Goal: Task Accomplishment & Management: Complete application form

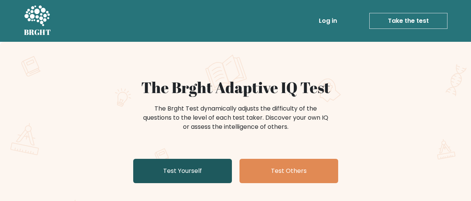
click at [203, 171] on link "Test Yourself" at bounding box center [182, 171] width 99 height 24
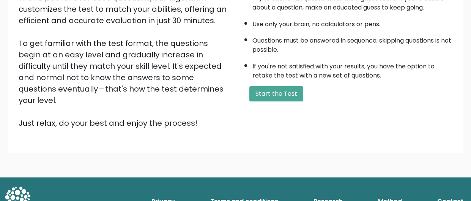
scroll to position [145, 0]
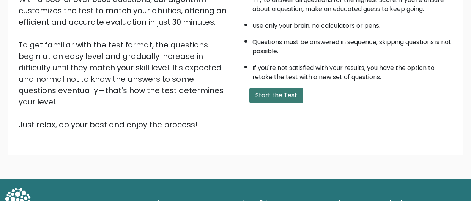
click at [262, 99] on button "Start the Test" at bounding box center [277, 95] width 54 height 15
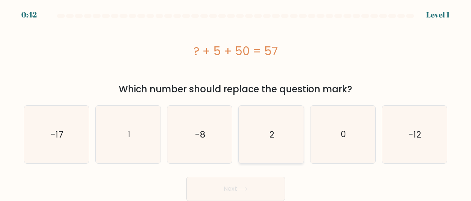
click at [264, 130] on icon "2" at bounding box center [272, 135] width 58 height 58
click at [236, 103] on input "d. 2" at bounding box center [236, 102] width 0 height 2
radio input "true"
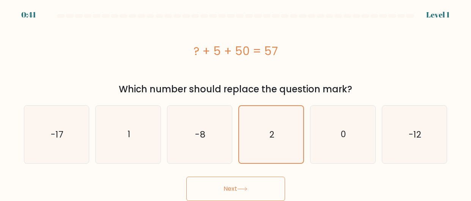
click at [265, 190] on button "Next" at bounding box center [236, 189] width 99 height 24
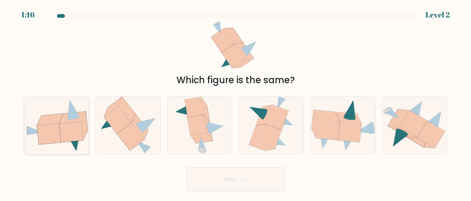
click at [85, 136] on icon at bounding box center [56, 125] width 65 height 53
click at [236, 103] on input "a." at bounding box center [236, 102] width 0 height 2
radio input "true"
click at [218, 183] on button "Next" at bounding box center [236, 179] width 99 height 24
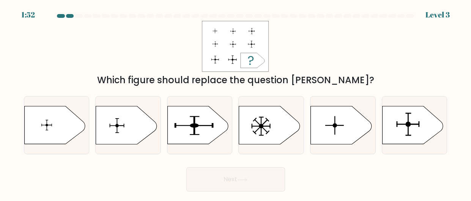
click at [218, 83] on div "Which figure should replace the question mark?" at bounding box center [235, 80] width 415 height 14
click at [395, 120] on icon at bounding box center [413, 125] width 61 height 38
click at [236, 103] on input "f." at bounding box center [236, 102] width 0 height 2
radio input "true"
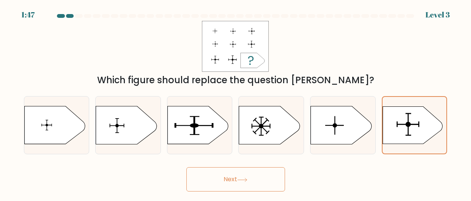
click at [220, 184] on button "Next" at bounding box center [236, 179] width 99 height 24
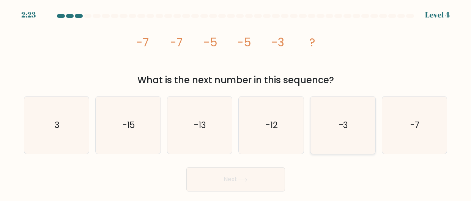
click at [349, 115] on icon "-3" at bounding box center [344, 125] width 58 height 58
click at [236, 103] on input "e. -3" at bounding box center [236, 102] width 0 height 2
radio input "true"
click at [274, 173] on button "Next" at bounding box center [236, 179] width 99 height 24
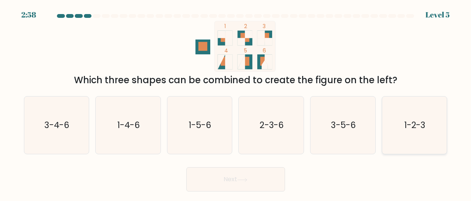
click at [396, 134] on icon "1-2-3" at bounding box center [415, 125] width 58 height 58
click at [236, 103] on input "f. 1-2-3" at bounding box center [236, 102] width 0 height 2
radio input "true"
click at [275, 175] on button "Next" at bounding box center [236, 179] width 99 height 24
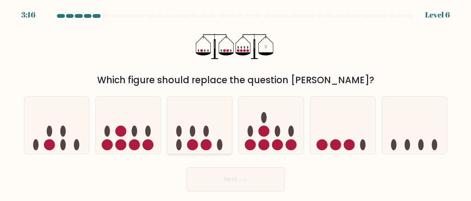
click at [224, 137] on icon at bounding box center [200, 125] width 65 height 54
click at [236, 103] on input "c." at bounding box center [236, 102] width 0 height 2
radio input "true"
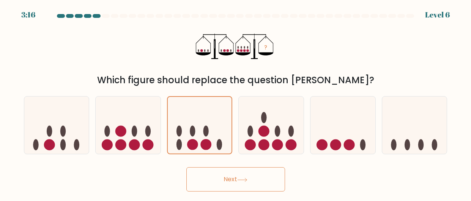
click at [246, 166] on div "Next" at bounding box center [235, 177] width 433 height 28
click at [250, 170] on button "Next" at bounding box center [236, 179] width 99 height 24
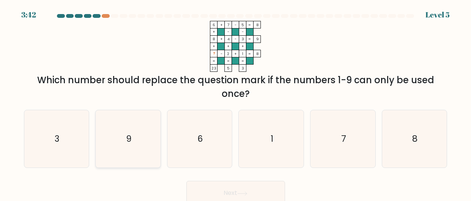
click at [136, 113] on icon "9" at bounding box center [129, 139] width 58 height 58
click at [236, 103] on input "b. 9" at bounding box center [236, 102] width 0 height 2
radio input "true"
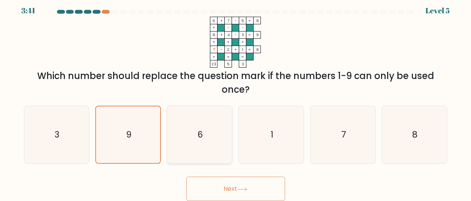
scroll to position [4, 0]
click at [225, 179] on button "Next" at bounding box center [236, 189] width 99 height 24
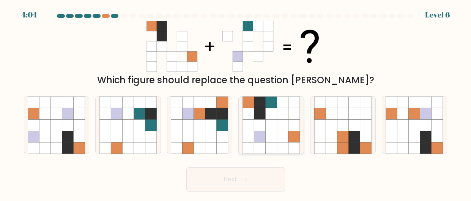
click at [272, 136] on icon at bounding box center [271, 136] width 11 height 11
click at [236, 103] on input "d." at bounding box center [236, 102] width 0 height 2
radio input "true"
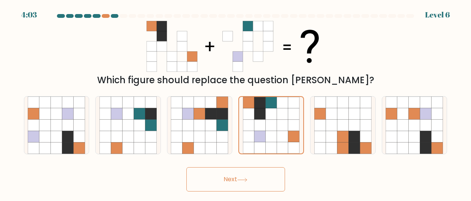
click at [263, 172] on button "Next" at bounding box center [236, 179] width 99 height 24
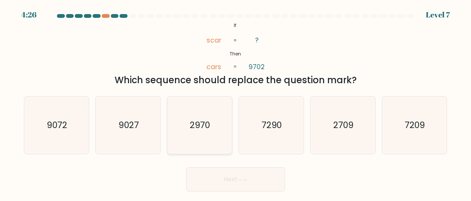
click at [213, 135] on icon "2970" at bounding box center [200, 125] width 58 height 58
click at [236, 103] on input "c. 2970" at bounding box center [236, 102] width 0 height 2
radio input "true"
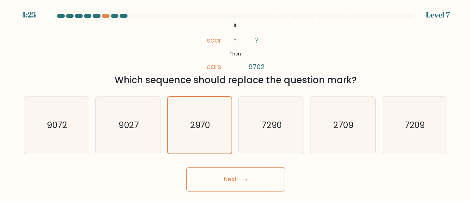
click at [250, 173] on button "Next" at bounding box center [236, 179] width 99 height 24
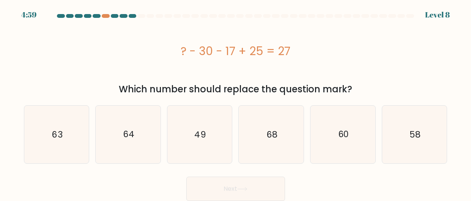
click at [204, 52] on div "? - 30 - 17 + 25 = 27" at bounding box center [236, 51] width 424 height 17
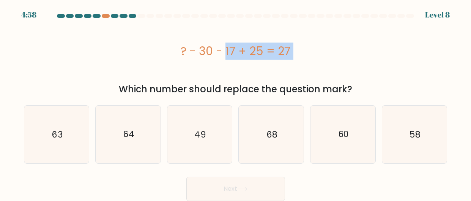
click at [204, 52] on div "? - 30 - 17 + 25 = 27" at bounding box center [236, 51] width 424 height 17
copy div "? - 30 - 17 + 25 = 27"
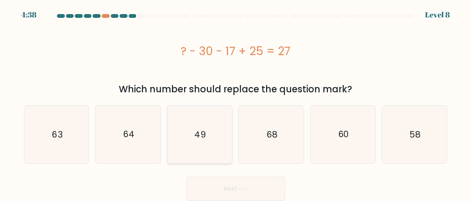
click at [204, 148] on icon "49" at bounding box center [200, 135] width 58 height 58
click at [236, 103] on input "c. 49" at bounding box center [236, 102] width 0 height 2
radio input "true"
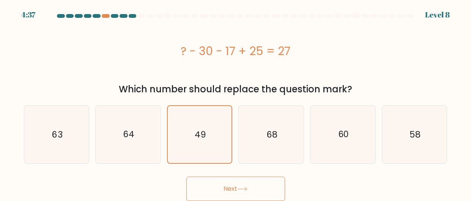
click at [245, 182] on button "Next" at bounding box center [236, 189] width 99 height 24
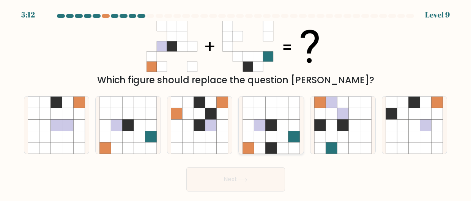
click at [269, 145] on icon at bounding box center [271, 147] width 11 height 11
click at [236, 103] on input "d." at bounding box center [236, 102] width 0 height 2
radio input "true"
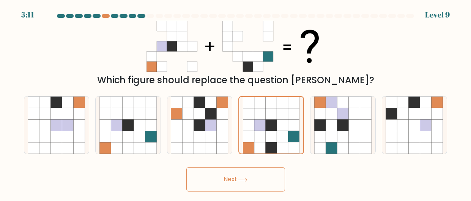
click at [264, 164] on div "Next" at bounding box center [235, 177] width 433 height 28
click at [267, 166] on div "Next" at bounding box center [235, 177] width 433 height 28
click at [270, 170] on button "Next" at bounding box center [236, 179] width 99 height 24
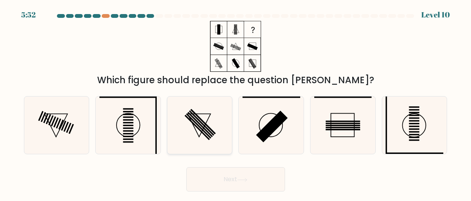
click at [226, 132] on icon at bounding box center [200, 125] width 58 height 58
click at [236, 103] on input "c." at bounding box center [236, 102] width 0 height 2
radio input "true"
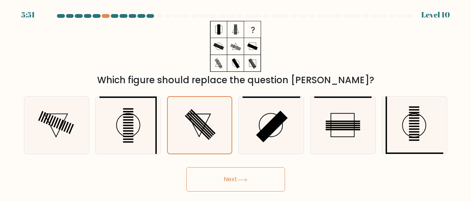
click at [260, 181] on button "Next" at bounding box center [236, 179] width 99 height 24
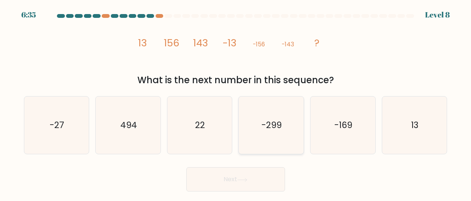
click at [269, 108] on icon "-299" at bounding box center [272, 125] width 58 height 58
click at [236, 103] on input "d. -299" at bounding box center [236, 102] width 0 height 2
radio input "true"
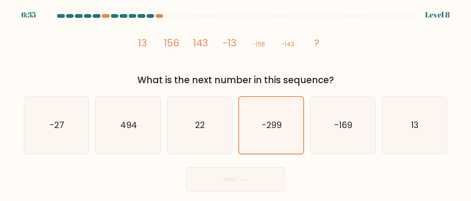
click at [187, 167] on button "Next" at bounding box center [236, 179] width 99 height 24
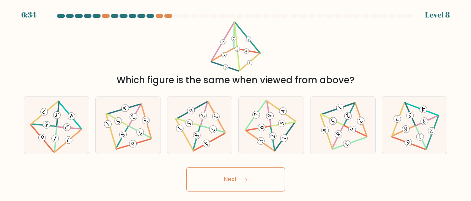
click at [187, 167] on button "Next" at bounding box center [236, 179] width 99 height 24
click at [269, 108] on icon at bounding box center [271, 125] width 47 height 46
click at [236, 103] on input "d." at bounding box center [236, 102] width 0 height 2
radio input "true"
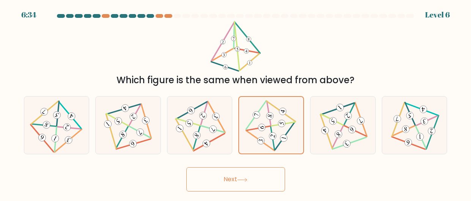
click at [269, 108] on icon at bounding box center [271, 126] width 46 height 46
click at [236, 103] on input "d." at bounding box center [236, 102] width 0 height 2
click at [269, 108] on icon at bounding box center [271, 126] width 46 height 46
click at [236, 103] on input "d." at bounding box center [236, 102] width 0 height 2
click at [187, 167] on button "Next" at bounding box center [236, 179] width 99 height 24
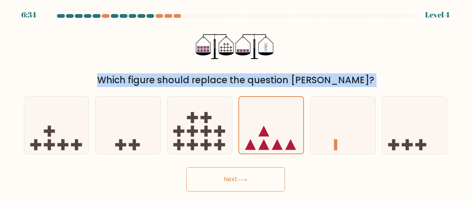
click at [269, 108] on icon at bounding box center [271, 125] width 64 height 53
click at [236, 103] on input "d." at bounding box center [236, 102] width 0 height 2
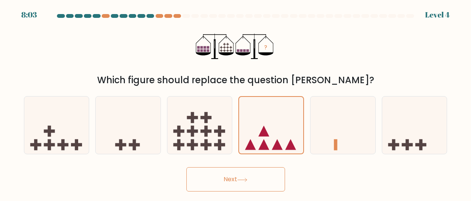
click at [269, 108] on icon at bounding box center [271, 125] width 64 height 53
click at [236, 103] on input "d." at bounding box center [236, 102] width 0 height 2
click at [187, 167] on button "Next" at bounding box center [236, 179] width 99 height 24
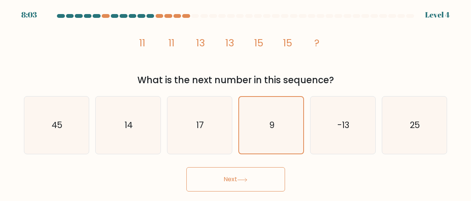
click at [269, 108] on icon "9" at bounding box center [271, 125] width 57 height 57
click at [236, 103] on input "d. 9" at bounding box center [236, 102] width 0 height 2
click at [269, 108] on icon "9" at bounding box center [271, 125] width 57 height 57
click at [236, 103] on input "d. 9" at bounding box center [236, 102] width 0 height 2
click at [187, 167] on button "Next" at bounding box center [236, 179] width 99 height 24
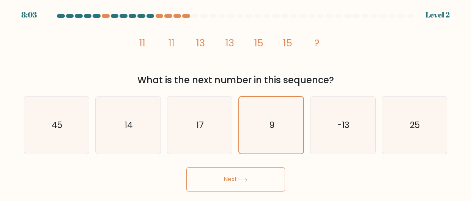
click at [269, 108] on icon "9" at bounding box center [271, 125] width 57 height 57
click at [236, 103] on input "d. 9" at bounding box center [236, 102] width 0 height 2
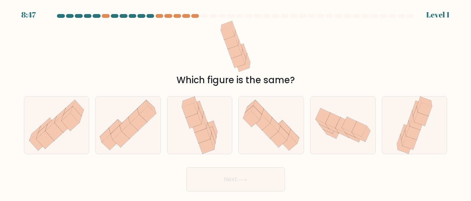
click at [269, 108] on icon at bounding box center [271, 125] width 65 height 56
click at [236, 103] on input "d." at bounding box center [236, 102] width 0 height 2
radio input "true"
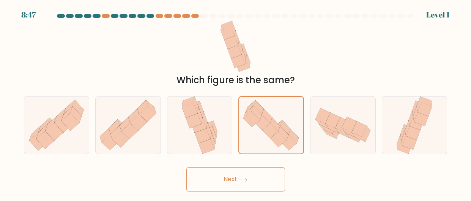
click at [269, 108] on icon at bounding box center [271, 125] width 64 height 55
click at [236, 103] on input "d." at bounding box center [236, 102] width 0 height 2
click at [187, 167] on button "Next" at bounding box center [236, 179] width 99 height 24
click at [269, 108] on icon at bounding box center [271, 125] width 64 height 55
click at [236, 103] on input "d." at bounding box center [236, 102] width 0 height 2
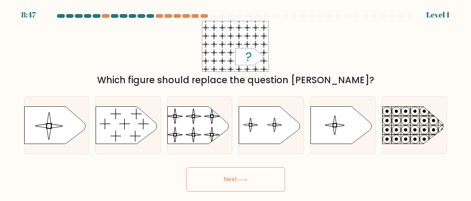
click at [269, 108] on icon at bounding box center [269, 124] width 61 height 37
click at [236, 103] on input "d." at bounding box center [236, 102] width 0 height 2
radio input "true"
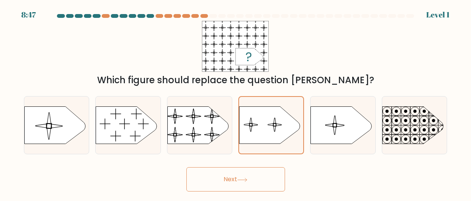
click at [269, 108] on icon at bounding box center [270, 125] width 60 height 37
click at [236, 103] on input "d." at bounding box center [236, 102] width 0 height 2
click at [187, 167] on button "Next" at bounding box center [236, 179] width 99 height 24
click at [269, 108] on icon at bounding box center [270, 125] width 60 height 37
click at [236, 103] on input "d." at bounding box center [236, 102] width 0 height 2
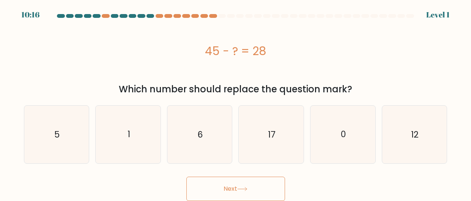
click at [269, 108] on icon "17" at bounding box center [272, 135] width 58 height 58
click at [236, 103] on input "d. 17" at bounding box center [236, 102] width 0 height 2
radio input "true"
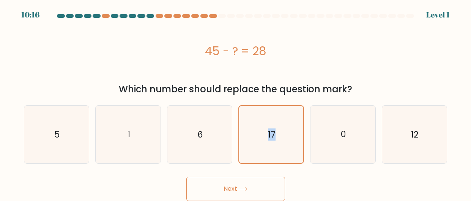
click at [269, 108] on icon "17" at bounding box center [271, 134] width 57 height 57
click at [236, 103] on input "d. 17" at bounding box center [236, 102] width 0 height 2
click at [187, 177] on button "Next" at bounding box center [236, 189] width 99 height 24
click at [269, 108] on icon "17" at bounding box center [271, 134] width 57 height 57
click at [236, 103] on input "d. 17" at bounding box center [236, 102] width 0 height 2
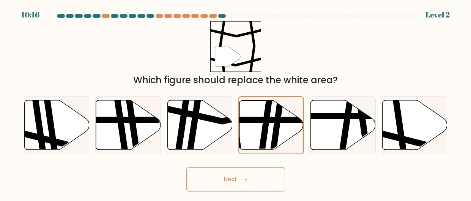
click at [269, 108] on icon at bounding box center [265, 99] width 9 height 129
click at [236, 103] on input "d." at bounding box center [236, 102] width 0 height 2
click at [187, 167] on button "Next" at bounding box center [236, 179] width 99 height 24
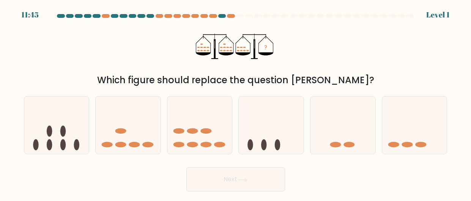
click at [269, 108] on icon at bounding box center [271, 125] width 65 height 54
click at [236, 103] on input "d." at bounding box center [236, 102] width 0 height 2
radio input "true"
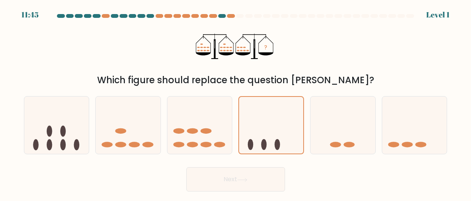
click at [269, 108] on icon at bounding box center [271, 125] width 64 height 53
click at [236, 103] on input "d." at bounding box center [236, 102] width 0 height 2
click at [187, 167] on button "Next" at bounding box center [236, 179] width 99 height 24
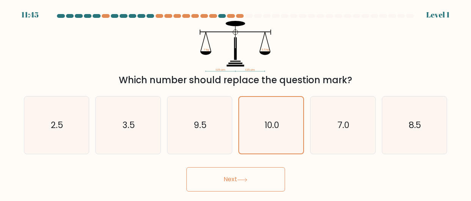
click at [269, 108] on icon "10.0" at bounding box center [271, 125] width 57 height 57
click at [236, 103] on input "d. 10.0" at bounding box center [236, 102] width 0 height 2
click at [269, 108] on icon "10.0" at bounding box center [271, 125] width 57 height 57
click at [236, 103] on input "d. 10.0" at bounding box center [236, 102] width 0 height 2
click at [187, 167] on button "Next" at bounding box center [236, 179] width 99 height 24
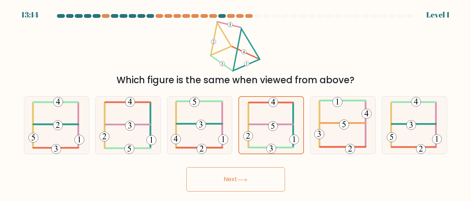
click at [269, 108] on icon at bounding box center [272, 125] width 56 height 57
click at [236, 103] on input "d." at bounding box center [236, 102] width 0 height 2
click at [269, 108] on icon at bounding box center [272, 125] width 56 height 57
click at [236, 103] on input "d." at bounding box center [236, 102] width 0 height 2
click at [187, 167] on button "Next" at bounding box center [236, 179] width 99 height 24
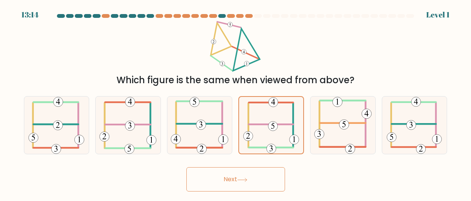
click at [269, 108] on icon at bounding box center [272, 125] width 56 height 57
click at [236, 103] on input "d." at bounding box center [236, 102] width 0 height 2
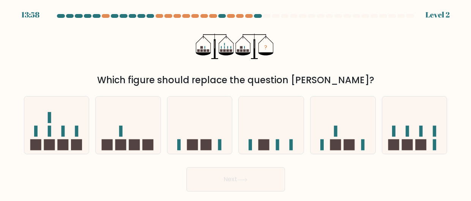
click at [269, 108] on icon at bounding box center [271, 125] width 65 height 54
click at [236, 103] on input "d." at bounding box center [236, 102] width 0 height 2
radio input "true"
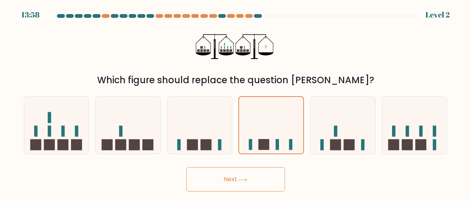
click at [269, 108] on icon at bounding box center [271, 125] width 64 height 53
click at [236, 103] on input "d." at bounding box center [236, 102] width 0 height 2
click at [187, 167] on button "Next" at bounding box center [236, 179] width 99 height 24
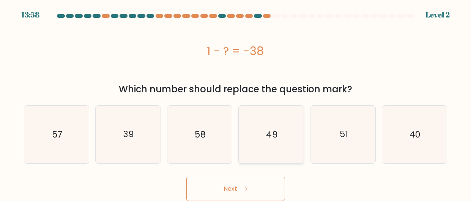
click at [187, 177] on button "Next" at bounding box center [236, 189] width 99 height 24
click at [270, 107] on icon "49" at bounding box center [272, 135] width 58 height 58
click at [236, 103] on input "d. 49" at bounding box center [236, 102] width 0 height 2
radio input "true"
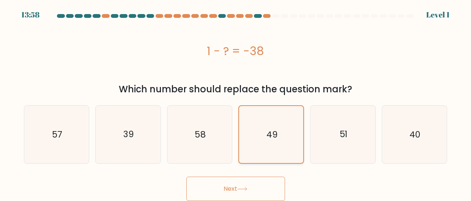
click at [187, 177] on button "Next" at bounding box center [236, 189] width 99 height 24
click at [270, 107] on icon "49" at bounding box center [271, 134] width 57 height 57
click at [236, 103] on input "d. 49" at bounding box center [236, 102] width 0 height 2
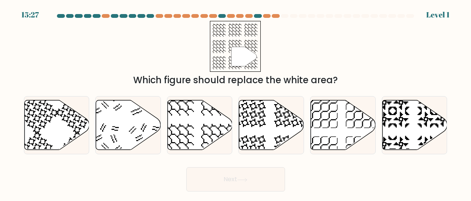
click at [270, 107] on icon at bounding box center [271, 125] width 65 height 50
click at [236, 103] on input "d." at bounding box center [236, 102] width 0 height 2
radio input "true"
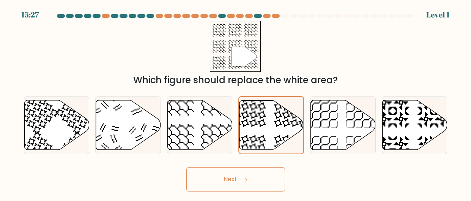
click at [270, 107] on icon at bounding box center [272, 124] width 64 height 49
click at [236, 103] on input "d." at bounding box center [236, 102] width 0 height 2
click at [187, 167] on button "Next" at bounding box center [236, 179] width 99 height 24
click at [270, 107] on icon at bounding box center [272, 124] width 64 height 49
click at [236, 103] on input "d." at bounding box center [236, 102] width 0 height 2
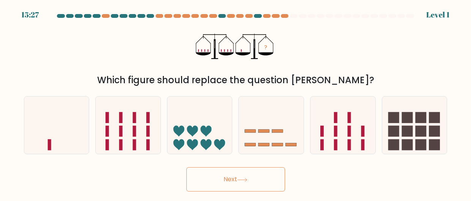
click at [270, 107] on icon at bounding box center [271, 125] width 65 height 54
click at [236, 103] on input "d." at bounding box center [236, 102] width 0 height 2
radio input "true"
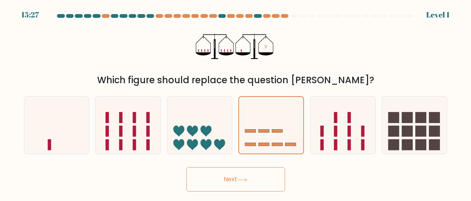
click at [270, 107] on icon at bounding box center [271, 125] width 64 height 53
click at [236, 103] on input "d." at bounding box center [236, 102] width 0 height 2
click at [187, 167] on button "Next" at bounding box center [236, 179] width 99 height 24
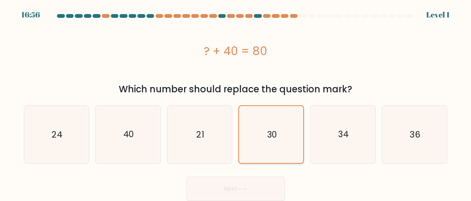
click at [270, 107] on icon "30" at bounding box center [271, 134] width 57 height 57
click at [236, 103] on input "d. 30" at bounding box center [236, 102] width 0 height 2
click at [270, 107] on icon "30" at bounding box center [271, 134] width 57 height 57
click at [236, 103] on input "d. 30" at bounding box center [236, 102] width 0 height 2
click at [187, 177] on button "Next" at bounding box center [236, 189] width 99 height 24
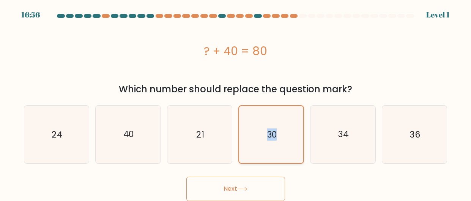
click at [270, 107] on icon "30" at bounding box center [271, 134] width 57 height 57
click at [236, 103] on input "d. 30" at bounding box center [236, 102] width 0 height 2
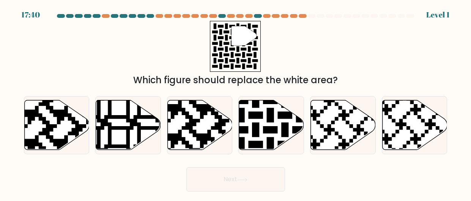
click at [270, 107] on icon at bounding box center [271, 125] width 65 height 50
click at [236, 103] on input "d." at bounding box center [236, 102] width 0 height 2
radio input "true"
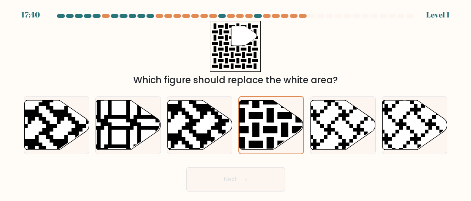
click at [270, 107] on icon at bounding box center [272, 124] width 64 height 49
click at [236, 103] on input "d." at bounding box center [236, 102] width 0 height 2
click at [270, 107] on icon at bounding box center [272, 124] width 64 height 49
click at [236, 103] on input "d." at bounding box center [236, 102] width 0 height 2
click at [270, 107] on icon at bounding box center [272, 124] width 64 height 49
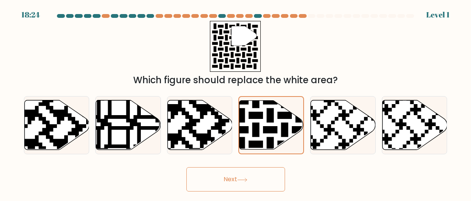
click at [236, 103] on input "d." at bounding box center [236, 102] width 0 height 2
click at [187, 167] on button "Next" at bounding box center [236, 179] width 99 height 24
click at [270, 107] on icon at bounding box center [272, 124] width 64 height 49
click at [236, 103] on input "d." at bounding box center [236, 102] width 0 height 2
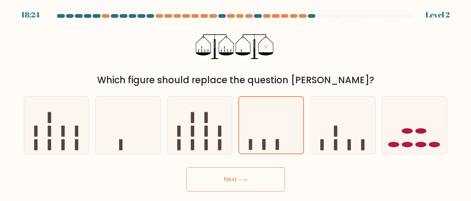
click at [270, 107] on icon at bounding box center [271, 125] width 64 height 53
click at [236, 103] on input "d." at bounding box center [236, 102] width 0 height 2
click at [187, 167] on button "Next" at bounding box center [236, 179] width 99 height 24
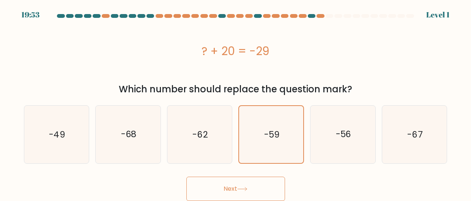
click at [270, 107] on icon "-59" at bounding box center [271, 134] width 57 height 57
click at [236, 103] on input "d. -59" at bounding box center [236, 102] width 0 height 2
click at [270, 107] on icon "-59" at bounding box center [271, 134] width 57 height 57
click at [236, 103] on input "d. -59" at bounding box center [236, 102] width 0 height 2
click at [187, 177] on button "Next" at bounding box center [236, 189] width 99 height 24
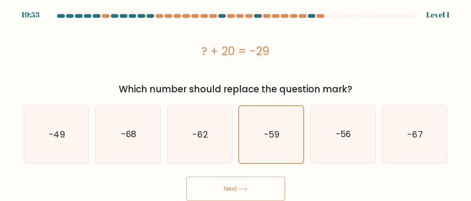
click at [270, 107] on icon "-59" at bounding box center [271, 134] width 57 height 57
click at [236, 103] on input "d. -59" at bounding box center [236, 102] width 0 height 2
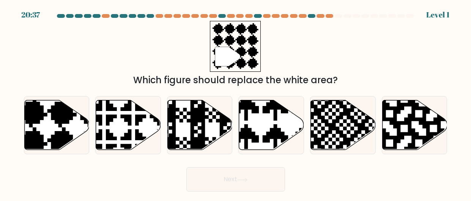
click at [270, 107] on icon at bounding box center [291, 152] width 114 height 114
click at [236, 103] on input "d." at bounding box center [236, 102] width 0 height 2
radio input "true"
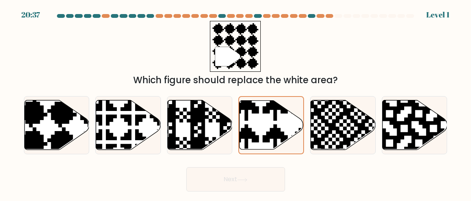
click at [187, 167] on button "Next" at bounding box center [236, 179] width 99 height 24
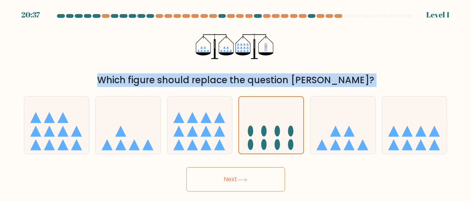
click at [270, 107] on icon at bounding box center [271, 125] width 64 height 53
click at [236, 103] on input "d." at bounding box center [236, 102] width 0 height 2
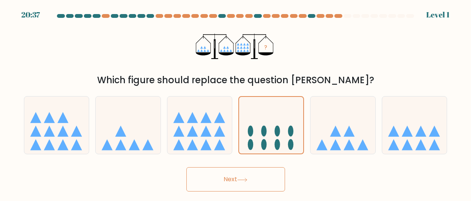
click at [270, 107] on icon at bounding box center [271, 125] width 64 height 53
click at [236, 103] on input "d." at bounding box center [236, 102] width 0 height 2
click at [270, 107] on icon at bounding box center [271, 125] width 64 height 53
click at [236, 103] on input "d." at bounding box center [236, 102] width 0 height 2
click at [270, 107] on icon at bounding box center [271, 125] width 64 height 53
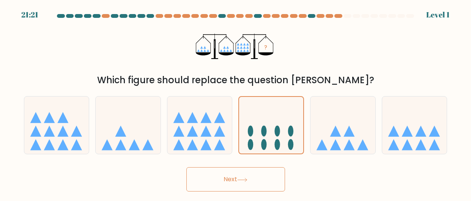
click at [236, 103] on input "d." at bounding box center [236, 102] width 0 height 2
click at [270, 107] on icon at bounding box center [271, 125] width 64 height 53
click at [236, 103] on input "d." at bounding box center [236, 102] width 0 height 2
click at [187, 167] on button "Next" at bounding box center [236, 179] width 99 height 24
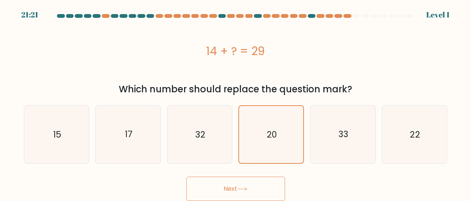
click at [270, 107] on icon "20" at bounding box center [271, 134] width 57 height 57
click at [236, 103] on input "d. 20" at bounding box center [236, 102] width 0 height 2
click at [270, 107] on icon "20" at bounding box center [271, 134] width 57 height 57
click at [236, 103] on input "d. 20" at bounding box center [236, 102] width 0 height 2
click at [187, 177] on button "Next" at bounding box center [236, 189] width 99 height 24
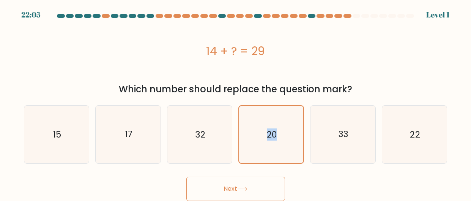
click at [270, 107] on icon "20" at bounding box center [271, 134] width 57 height 57
click at [236, 103] on input "d. 20" at bounding box center [236, 102] width 0 height 2
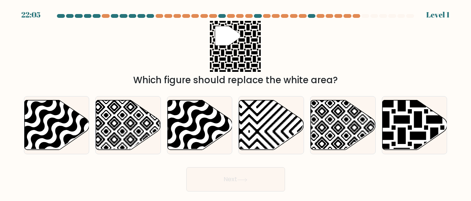
click at [270, 107] on icon at bounding box center [271, 125] width 65 height 50
click at [236, 103] on input "d." at bounding box center [236, 102] width 0 height 2
radio input "true"
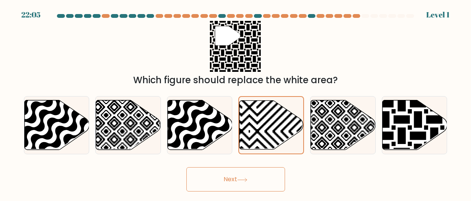
click at [270, 107] on icon at bounding box center [272, 124] width 64 height 49
click at [236, 103] on input "d." at bounding box center [236, 102] width 0 height 2
click at [187, 167] on button "Next" at bounding box center [236, 179] width 99 height 24
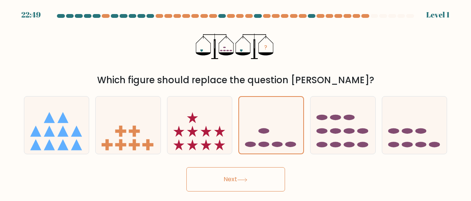
click at [270, 107] on icon at bounding box center [271, 125] width 64 height 53
click at [236, 103] on input "d." at bounding box center [236, 102] width 0 height 2
click at [270, 107] on icon at bounding box center [271, 125] width 64 height 53
click at [236, 103] on input "d." at bounding box center [236, 102] width 0 height 2
click at [187, 167] on button "Next" at bounding box center [236, 179] width 99 height 24
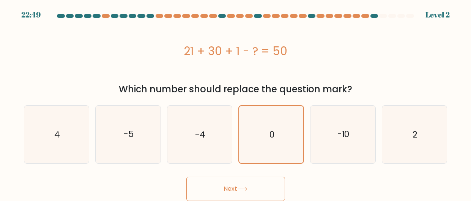
click at [270, 107] on icon "0" at bounding box center [271, 134] width 57 height 57
click at [236, 103] on input "d. 0" at bounding box center [236, 102] width 0 height 2
click at [270, 107] on icon "0" at bounding box center [271, 134] width 57 height 57
click at [236, 103] on input "d. 0" at bounding box center [236, 102] width 0 height 2
click at [187, 177] on button "Next" at bounding box center [236, 189] width 99 height 24
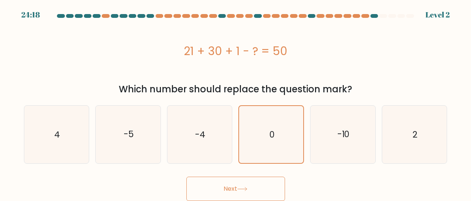
click at [270, 107] on icon "0" at bounding box center [271, 134] width 57 height 57
click at [236, 103] on input "d. 0" at bounding box center [236, 102] width 0 height 2
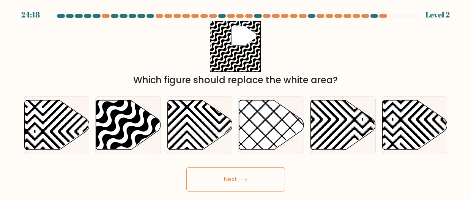
click at [270, 107] on icon at bounding box center [249, 152] width 131 height 131
click at [236, 103] on input "d." at bounding box center [236, 102] width 0 height 2
radio input "true"
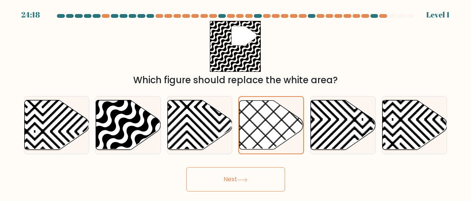
click at [270, 107] on icon at bounding box center [249, 151] width 129 height 129
click at [236, 103] on input "d." at bounding box center [236, 102] width 0 height 2
click at [187, 167] on button "Next" at bounding box center [236, 179] width 99 height 24
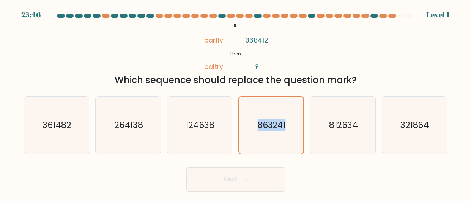
click at [270, 107] on icon "863241" at bounding box center [271, 125] width 57 height 57
click at [236, 103] on input "d. 863241" at bounding box center [236, 102] width 0 height 2
click at [270, 107] on icon "863241" at bounding box center [271, 125] width 57 height 57
click at [236, 103] on input "d. 863241" at bounding box center [236, 102] width 0 height 2
click at [270, 107] on icon "863241" at bounding box center [271, 125] width 57 height 57
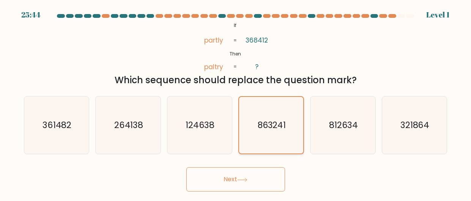
click at [236, 103] on input "d. 863241" at bounding box center [236, 102] width 0 height 2
click at [187, 167] on button "Next" at bounding box center [236, 179] width 99 height 24
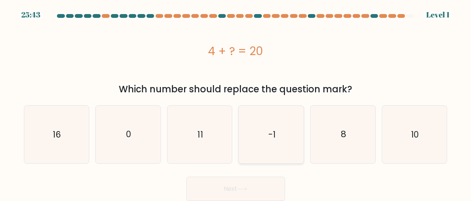
click at [269, 108] on icon "-1" at bounding box center [272, 135] width 58 height 58
click at [236, 103] on input "d. -1" at bounding box center [236, 102] width 0 height 2
radio input "true"
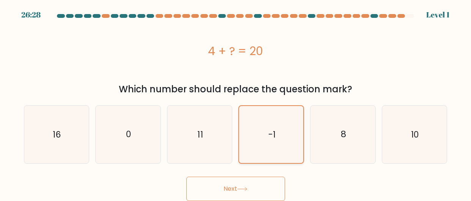
click at [187, 177] on button "Next" at bounding box center [236, 189] width 99 height 24
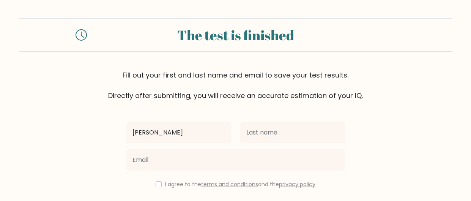
type input "bob"
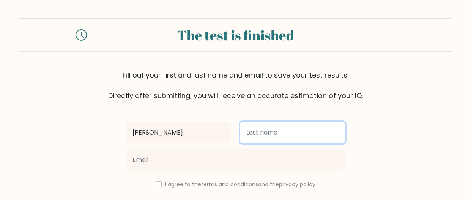
click at [315, 136] on input "text" at bounding box center [292, 132] width 105 height 21
type input "thomas"
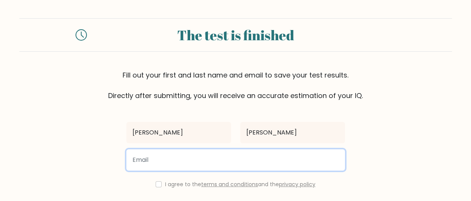
click at [277, 158] on input "email" at bounding box center [236, 159] width 219 height 21
click at [133, 162] on input "bob.gmail.com" at bounding box center [236, 159] width 219 height 21
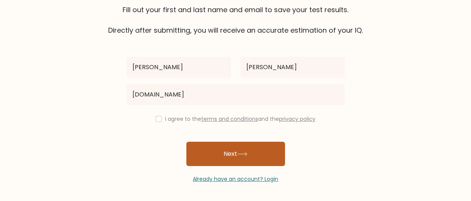
click at [207, 160] on button "Next" at bounding box center [236, 154] width 99 height 24
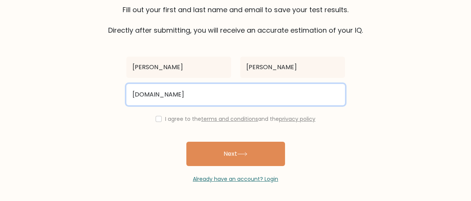
click at [153, 94] on input "13bob.gmail.com" at bounding box center [236, 94] width 219 height 21
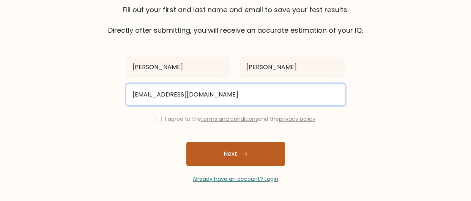
type input "13bob@gmail.com"
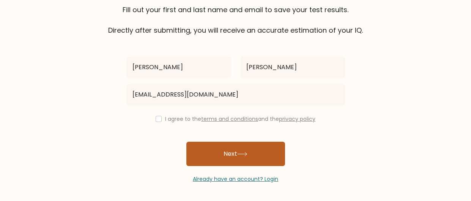
click at [210, 153] on button "Next" at bounding box center [236, 154] width 99 height 24
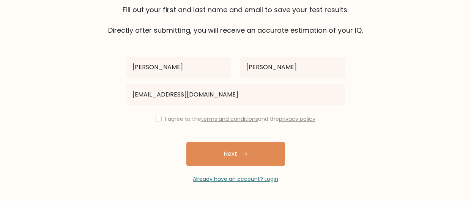
click at [165, 120] on label "I agree to the terms and conditions and the privacy policy" at bounding box center [240, 119] width 150 height 8
click at [158, 119] on input "checkbox" at bounding box center [159, 119] width 6 height 6
checkbox input "true"
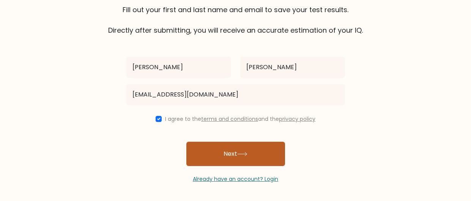
click at [210, 150] on button "Next" at bounding box center [236, 154] width 99 height 24
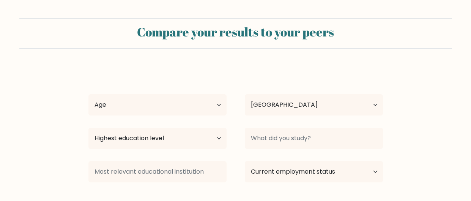
select select "GB"
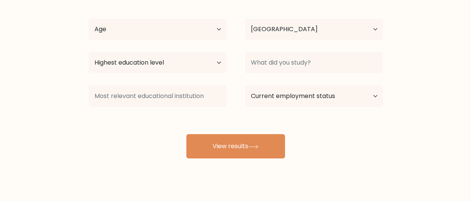
scroll to position [76, 0]
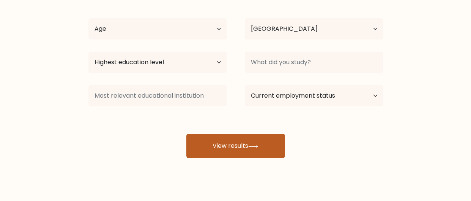
click at [214, 150] on button "View results" at bounding box center [236, 146] width 99 height 24
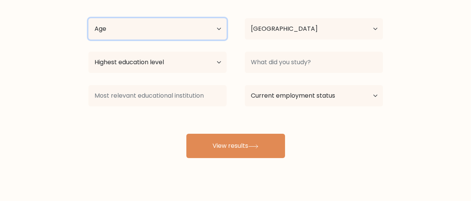
click at [156, 32] on select "Age Under [DEMOGRAPHIC_DATA] [DEMOGRAPHIC_DATA] [DEMOGRAPHIC_DATA] [DEMOGRAPHIC…" at bounding box center [158, 28] width 138 height 21
select select "35_44"
click at [89, 18] on select "Age Under [DEMOGRAPHIC_DATA] [DEMOGRAPHIC_DATA] [DEMOGRAPHIC_DATA] [DEMOGRAPHIC…" at bounding box center [158, 28] width 138 height 21
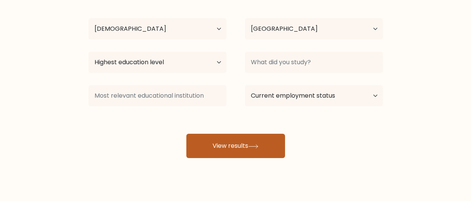
click at [220, 136] on button "View results" at bounding box center [236, 146] width 99 height 24
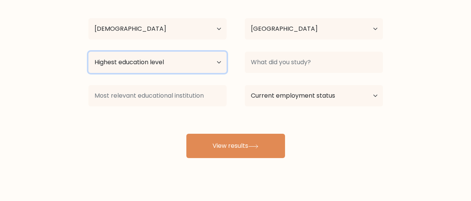
click at [184, 61] on select "Highest education level No schooling Primary Lower Secondary Upper Secondary Oc…" at bounding box center [158, 62] width 138 height 21
select select "occupation_specific"
click at [89, 52] on select "Highest education level No schooling Primary Lower Secondary Upper Secondary Oc…" at bounding box center [158, 62] width 138 height 21
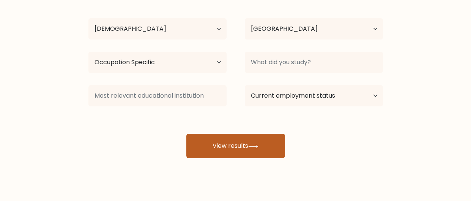
click at [214, 143] on button "View results" at bounding box center [236, 146] width 99 height 24
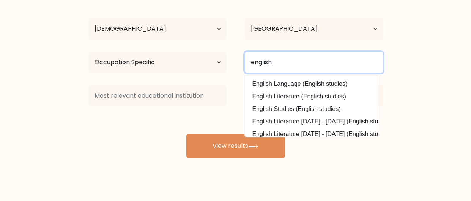
type input "english"
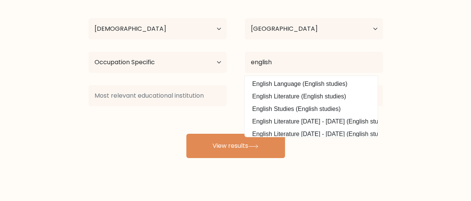
click at [322, 77] on datalist "English Language (English studies) English Literature (English studies) English…" at bounding box center [311, 106] width 133 height 61
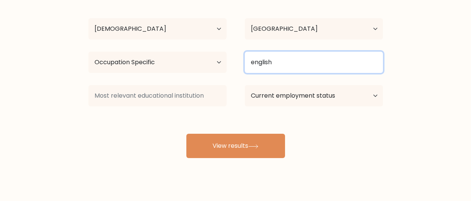
click at [294, 68] on input "english" at bounding box center [314, 62] width 138 height 21
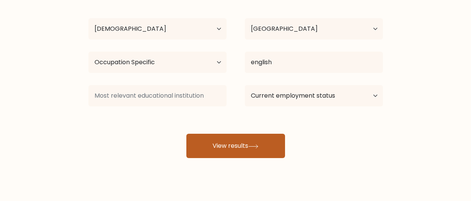
click at [271, 134] on button "View results" at bounding box center [236, 146] width 99 height 24
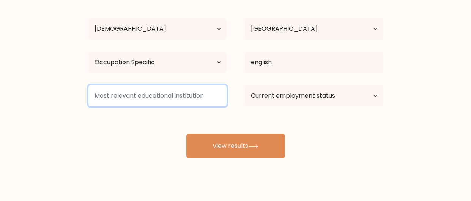
click at [174, 95] on input at bounding box center [158, 95] width 138 height 21
click at [147, 93] on input at bounding box center [158, 95] width 138 height 21
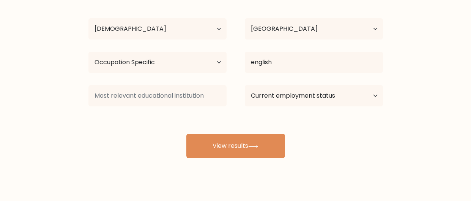
click at [156, 119] on div "[PERSON_NAME] Age Under [DEMOGRAPHIC_DATA] [DEMOGRAPHIC_DATA] [DEMOGRAPHIC_DATA…" at bounding box center [236, 74] width 304 height 167
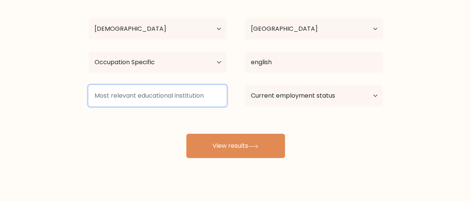
click at [152, 88] on input at bounding box center [158, 95] width 138 height 21
type input "?"
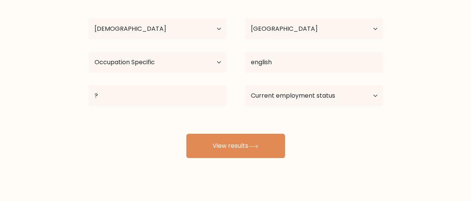
click at [229, 130] on div "[PERSON_NAME] Age Under [DEMOGRAPHIC_DATA] [DEMOGRAPHIC_DATA] [DEMOGRAPHIC_DATA…" at bounding box center [236, 74] width 304 height 167
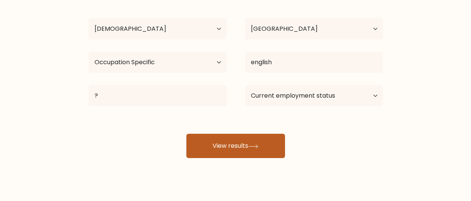
click at [236, 136] on button "View results" at bounding box center [236, 146] width 99 height 24
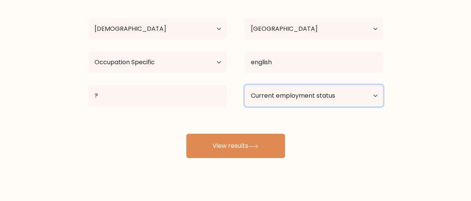
click at [305, 100] on select "Current employment status Employed Student Retired Other / prefer not to answer" at bounding box center [314, 95] width 138 height 21
select select "employed"
click at [245, 85] on select "Current employment status Employed Student Retired Other / prefer not to answer" at bounding box center [314, 95] width 138 height 21
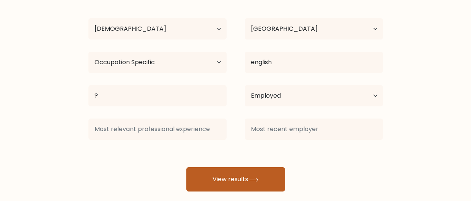
click at [249, 168] on button "View results" at bounding box center [236, 179] width 99 height 24
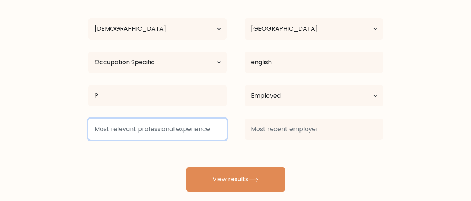
click at [198, 128] on input at bounding box center [158, 129] width 138 height 21
type input "?"
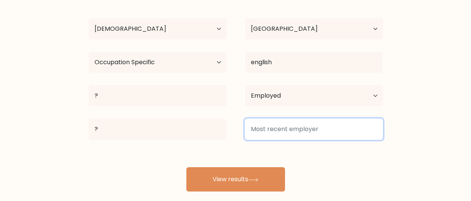
click at [275, 120] on input at bounding box center [314, 129] width 138 height 21
type input "?"
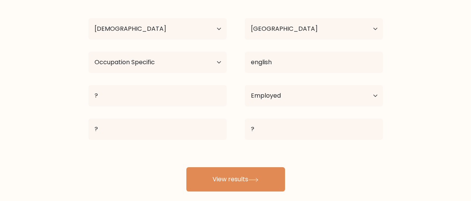
click at [274, 164] on div "[PERSON_NAME] Age Under [DEMOGRAPHIC_DATA] [DEMOGRAPHIC_DATA] [DEMOGRAPHIC_DATA…" at bounding box center [236, 91] width 304 height 201
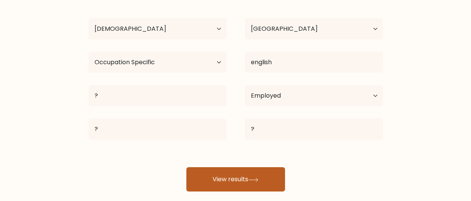
click at [275, 167] on button "View results" at bounding box center [236, 179] width 99 height 24
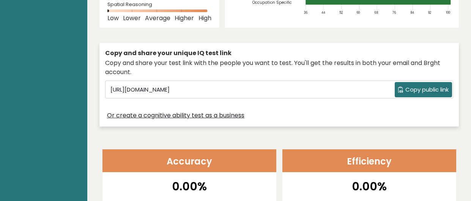
scroll to position [185, 0]
